Goal: Information Seeking & Learning: Understand process/instructions

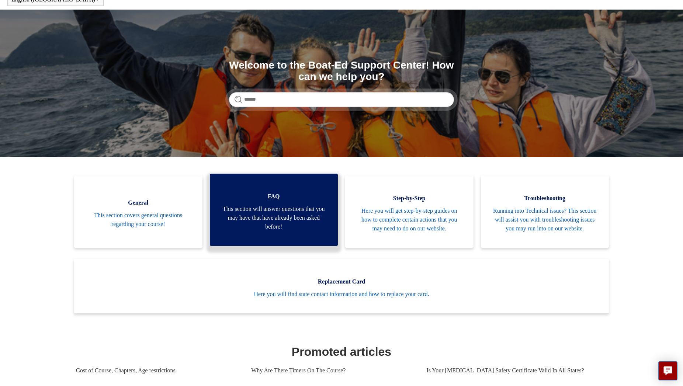
scroll to position [38, 0]
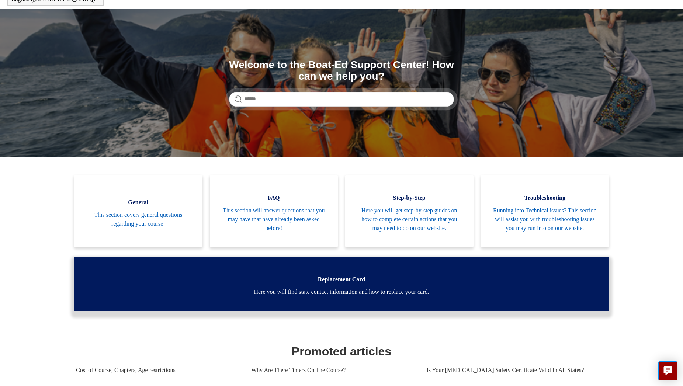
click at [341, 284] on span "Replacement Card" at bounding box center [341, 279] width 513 height 9
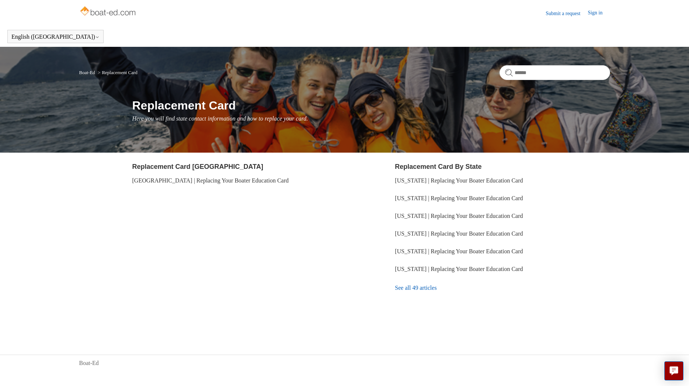
click at [435, 290] on link "See all 49 articles" at bounding box center [502, 288] width 215 height 20
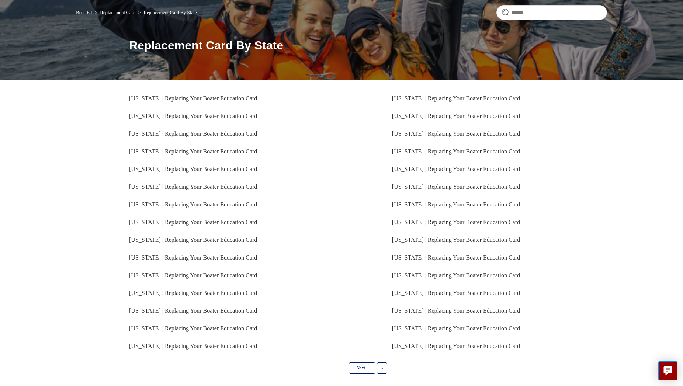
scroll to position [19, 0]
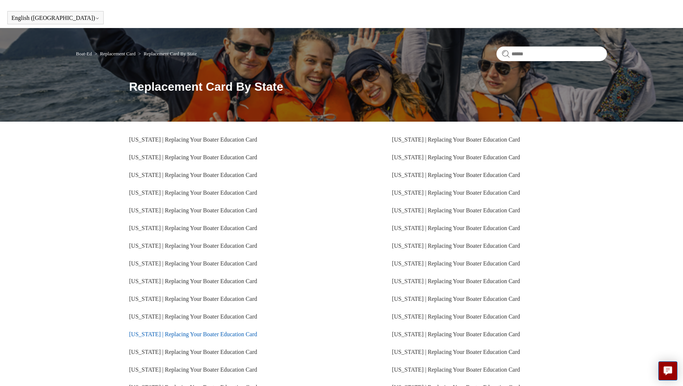
click at [181, 336] on link "[US_STATE] | Replacing Your Boater Education Card" at bounding box center [193, 334] width 128 height 6
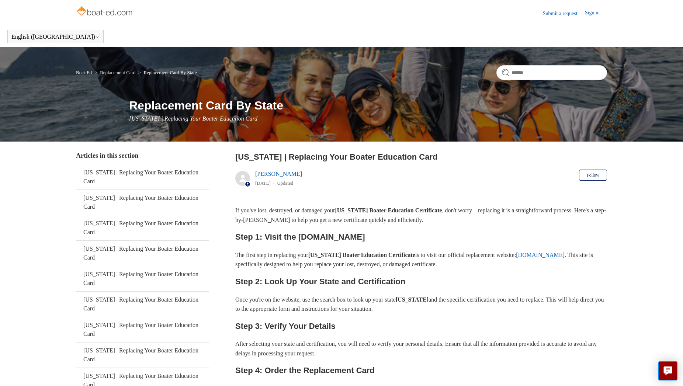
click at [563, 257] on link "ilostmycard.com" at bounding box center [540, 255] width 49 height 6
